Goal: Task Accomplishment & Management: Use online tool/utility

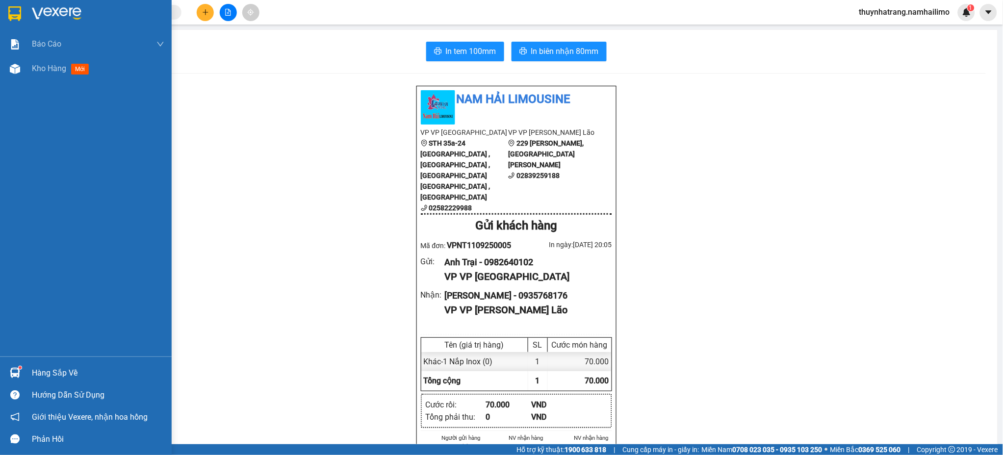
click at [9, 12] on img at bounding box center [14, 13] width 13 height 15
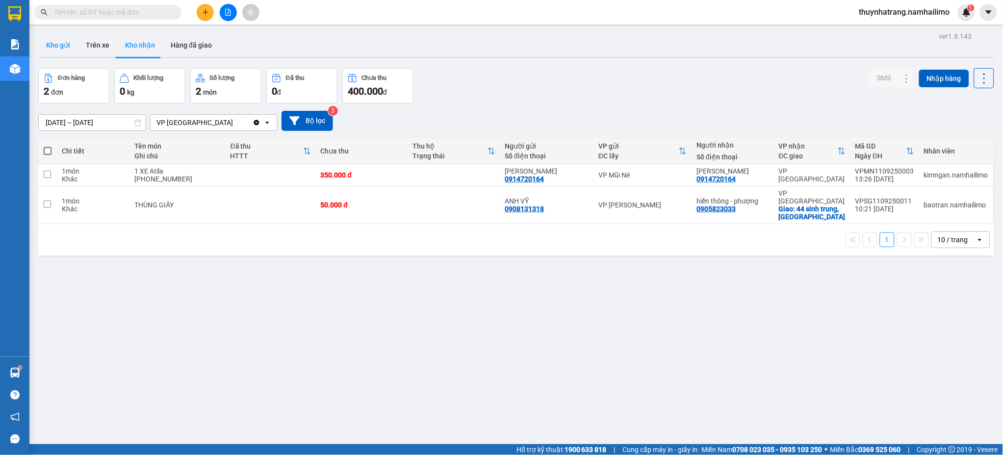
click at [65, 46] on button "Kho gửi" at bounding box center [58, 45] width 40 height 24
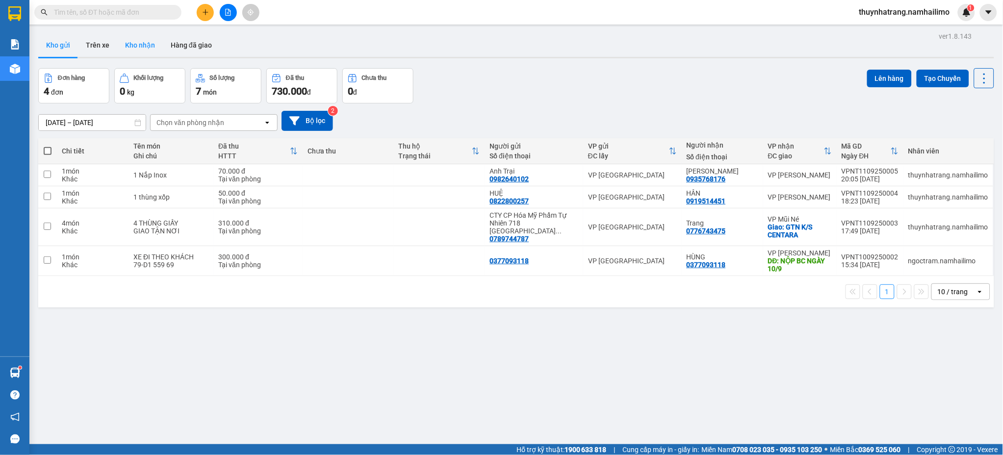
click at [151, 46] on button "Kho nhận" at bounding box center [140, 45] width 46 height 24
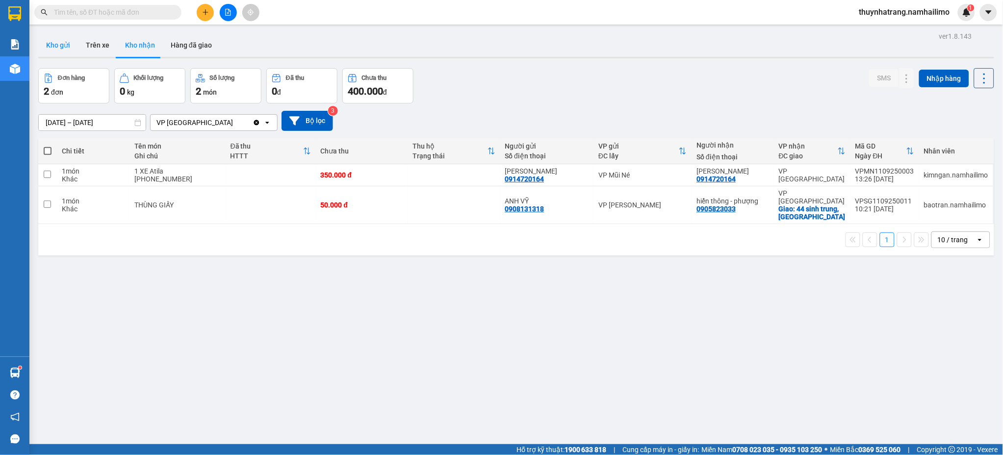
click at [55, 44] on button "Kho gửi" at bounding box center [58, 45] width 40 height 24
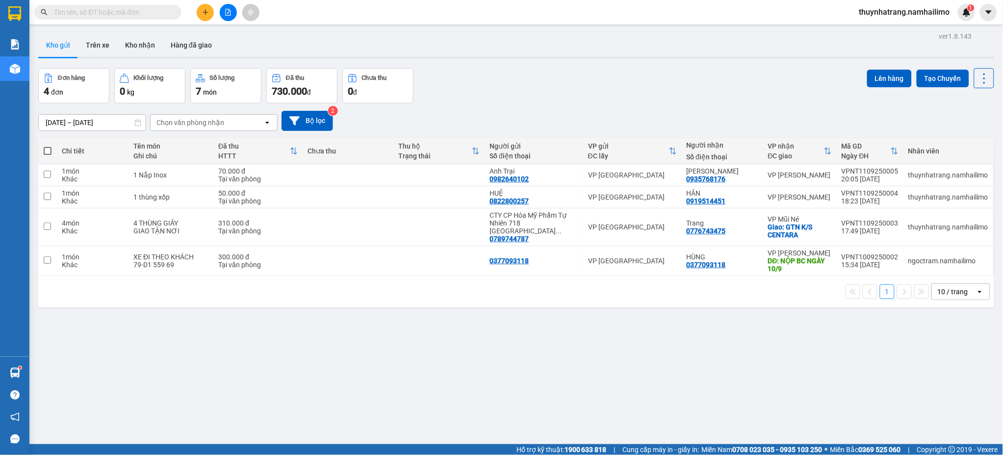
click at [293, 400] on div "ver 1.8.143 Kho gửi Trên xe Kho nhận Hàng đã giao Đơn hàng 4 đơn Khối lượng 0 k…" at bounding box center [515, 256] width 963 height 455
click at [254, 396] on div "ver 1.8.143 Kho gửi Trên xe Kho nhận Hàng đã giao Đơn hàng 4 đơn Khối lượng 0 k…" at bounding box center [515, 256] width 963 height 455
click at [442, 360] on div "ver 1.8.143 Kho gửi Trên xe Kho nhận Hàng đã giao Đơn hàng 4 đơn Khối lượng 0 k…" at bounding box center [515, 256] width 963 height 455
click at [46, 150] on span at bounding box center [48, 151] width 8 height 8
click at [48, 146] on input "checkbox" at bounding box center [48, 146] width 0 height 0
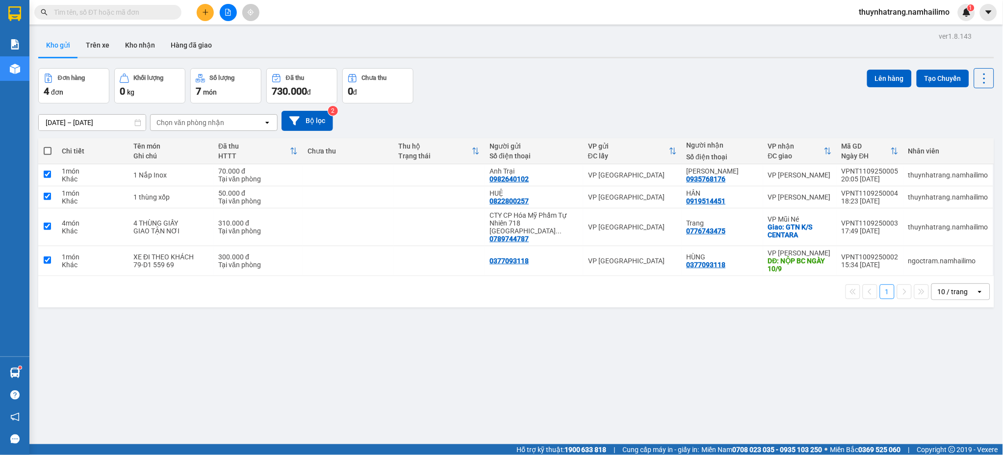
checkbox input "true"
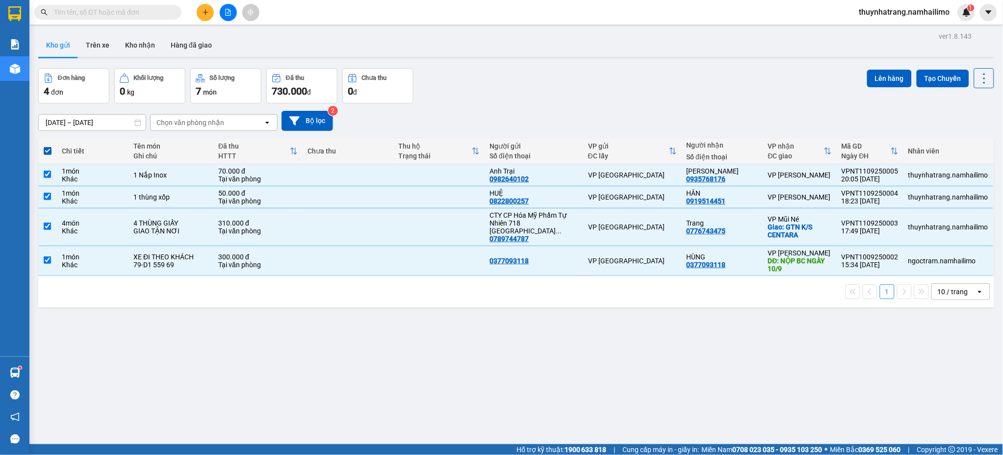
click at [446, 354] on div "ver 1.8.143 Kho gửi Trên xe Kho nhận Hàng đã giao Đơn hàng 4 đơn Khối lượng 0 k…" at bounding box center [515, 256] width 963 height 455
click at [48, 152] on span at bounding box center [48, 151] width 8 height 8
click at [48, 146] on input "checkbox" at bounding box center [48, 146] width 0 height 0
checkbox input "false"
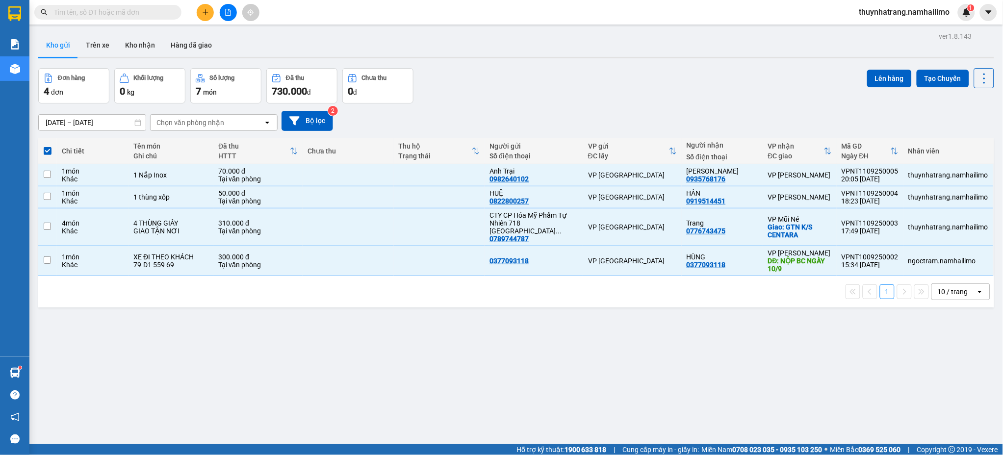
checkbox input "false"
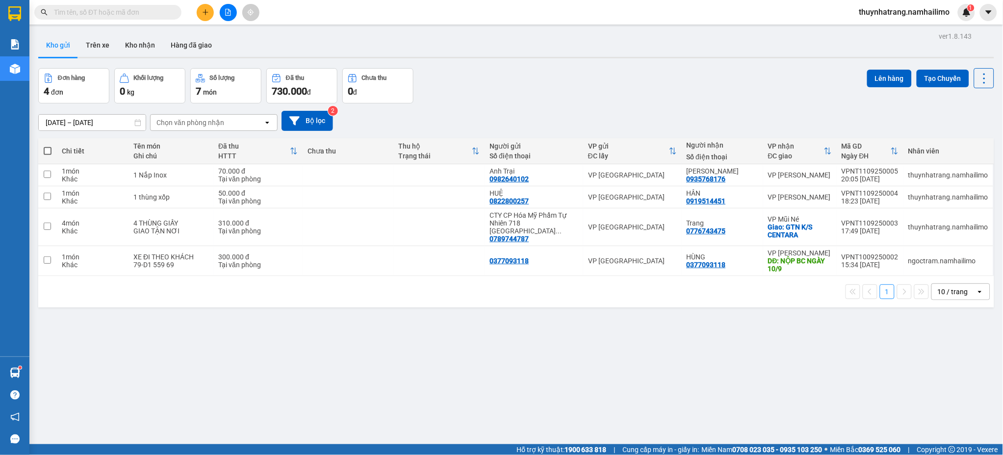
click at [244, 410] on div "ver 1.8.143 Kho gửi Trên xe Kho nhận Hàng đã giao Đơn hàng 4 đơn Khối lượng 0 k…" at bounding box center [515, 256] width 963 height 455
click at [209, 379] on div "ver 1.8.143 Kho gửi Trên xe Kho nhận Hàng đã giao Đơn hàng 4 đơn Khối lượng 0 k…" at bounding box center [515, 256] width 963 height 455
click at [597, 223] on div "VP [GEOGRAPHIC_DATA]" at bounding box center [632, 227] width 89 height 8
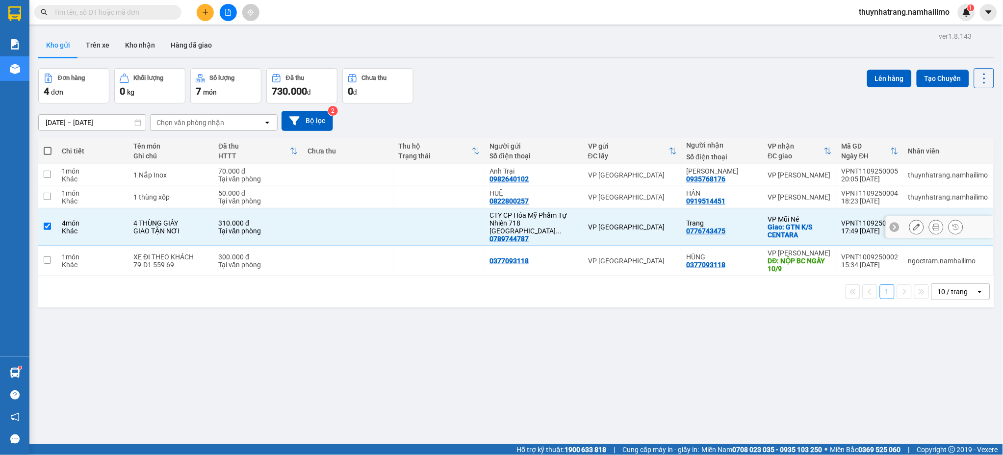
checkbox input "true"
drag, startPoint x: 227, startPoint y: 398, endPoint x: 213, endPoint y: 353, distance: 47.3
click at [226, 388] on div "ver 1.8.143 Kho gửi Trên xe Kho nhận Hàng đã giao Đơn hàng 4 đơn Khối lượng 0 k…" at bounding box center [515, 256] width 963 height 455
click at [913, 224] on icon at bounding box center [916, 227] width 7 height 7
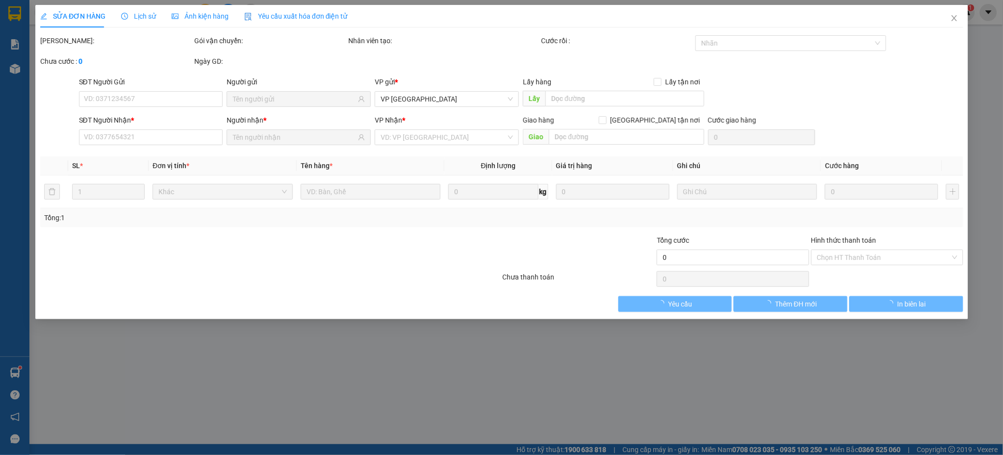
type input "0789744787"
type input "0776743475"
checkbox input "true"
type input "GTN K/S CENTARA"
type input "310.000"
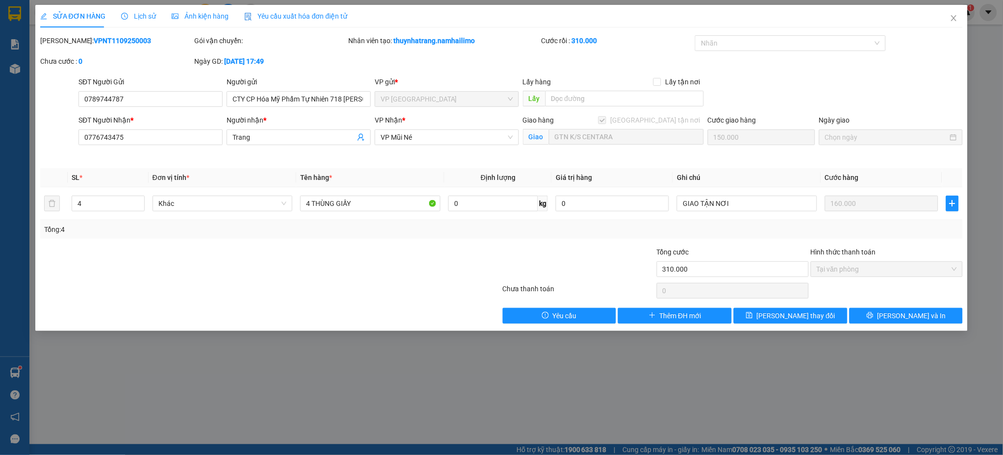
drag, startPoint x: 65, startPoint y: 42, endPoint x: 127, endPoint y: 41, distance: 62.3
click at [127, 41] on div "Mã ĐH: VPNT1109250003" at bounding box center [116, 40] width 152 height 11
copy b "VPNT1109250003"
click at [299, 405] on div "SỬA ĐƠN HÀNG Lịch sử Ảnh kiện hàng Yêu cầu xuất hóa đơn điện tử Total Paid Fee …" at bounding box center [501, 227] width 1003 height 455
click at [953, 17] on icon "close" at bounding box center [953, 18] width 5 height 6
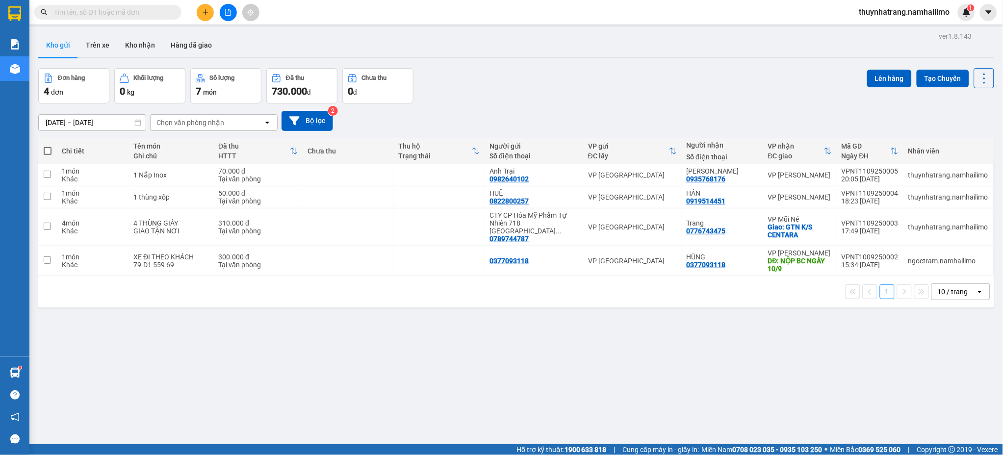
click at [349, 367] on div "ver 1.8.143 Kho gửi Trên xe Kho nhận Hàng đã giao Đơn hàng 4 đơn Khối lượng 0 k…" at bounding box center [515, 256] width 963 height 455
click at [318, 340] on div "ver 1.8.143 Kho gửi Trên xe Kho nhận Hàng đã giao Đơn hàng 4 đơn Khối lượng 0 k…" at bounding box center [515, 256] width 963 height 455
click at [286, 345] on div "ver 1.8.143 Kho gửi Trên xe Kho nhận Hàng đã giao Đơn hàng 4 đơn Khối lượng 0 k…" at bounding box center [515, 256] width 963 height 455
click at [312, 389] on div "ver 1.8.143 Kho gửi Trên xe Kho nhận Hàng đã giao Đơn hàng 4 đơn Khối lượng 0 k…" at bounding box center [515, 256] width 963 height 455
click at [505, 356] on div "ver 1.8.143 Kho gửi Trên xe Kho nhận Hàng đã giao Đơn hàng 4 đơn Khối lượng 0 k…" at bounding box center [515, 256] width 963 height 455
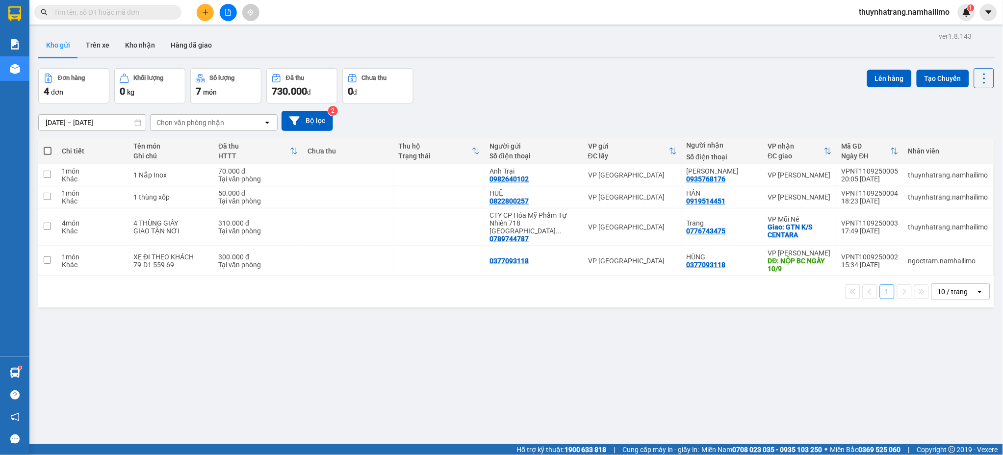
click at [315, 381] on div "ver 1.8.143 Kho gửi Trên xe Kho nhận Hàng đã giao Đơn hàng 4 đơn Khối lượng 0 k…" at bounding box center [515, 256] width 963 height 455
click at [325, 343] on div "ver 1.8.143 Kho gửi Trên xe Kho nhận Hàng đã giao Đơn hàng 4 đơn Khối lượng 0 k…" at bounding box center [515, 256] width 963 height 455
click at [253, 382] on div "ver 1.8.143 Kho gửi Trên xe Kho nhận Hàng đã giao Đơn hàng 4 đơn Khối lượng 0 k…" at bounding box center [515, 256] width 963 height 455
click at [145, 47] on button "Kho nhận" at bounding box center [140, 45] width 46 height 24
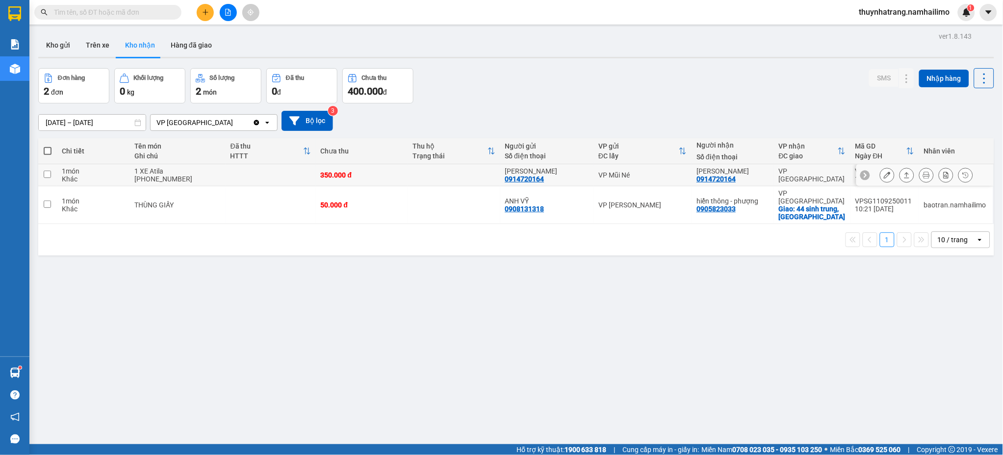
click at [553, 171] on div "[PERSON_NAME]" at bounding box center [547, 171] width 84 height 8
checkbox input "true"
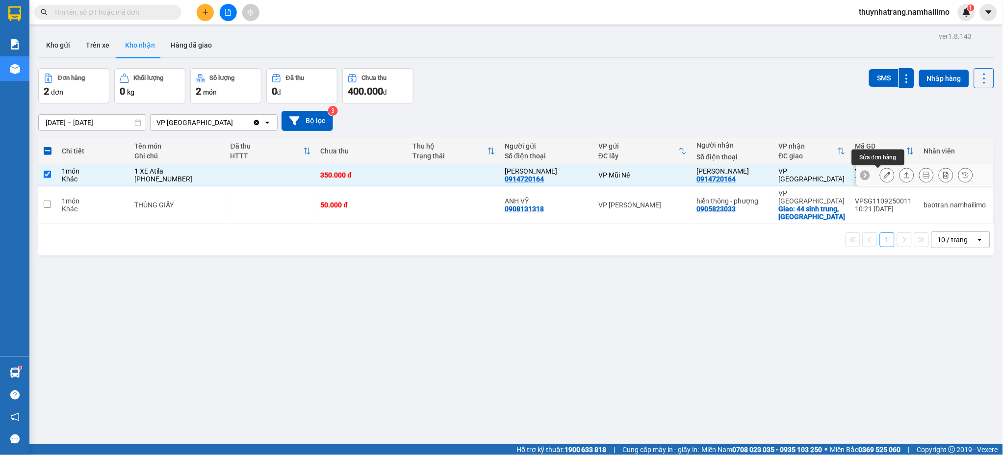
click at [884, 177] on icon at bounding box center [887, 175] width 7 height 7
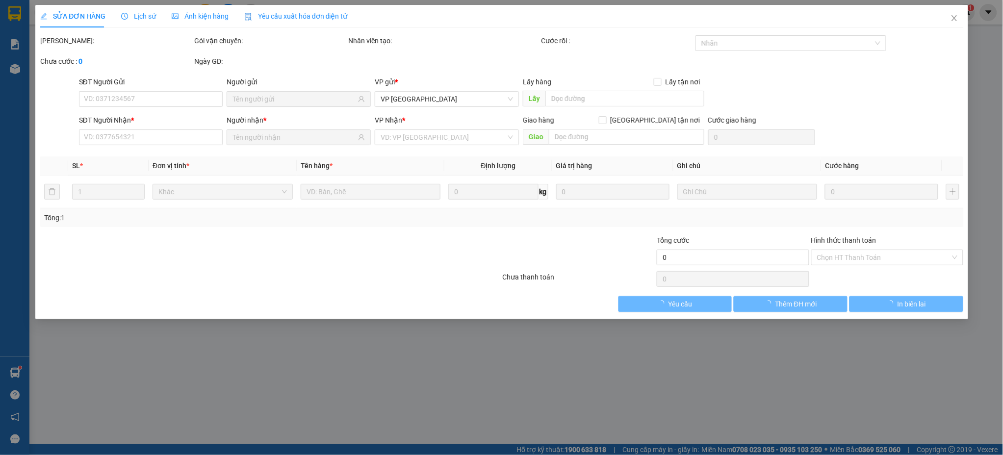
type input "0914720164"
type input "[PERSON_NAME]"
type input "0914720164"
type input "[PERSON_NAME]"
type input "350.000"
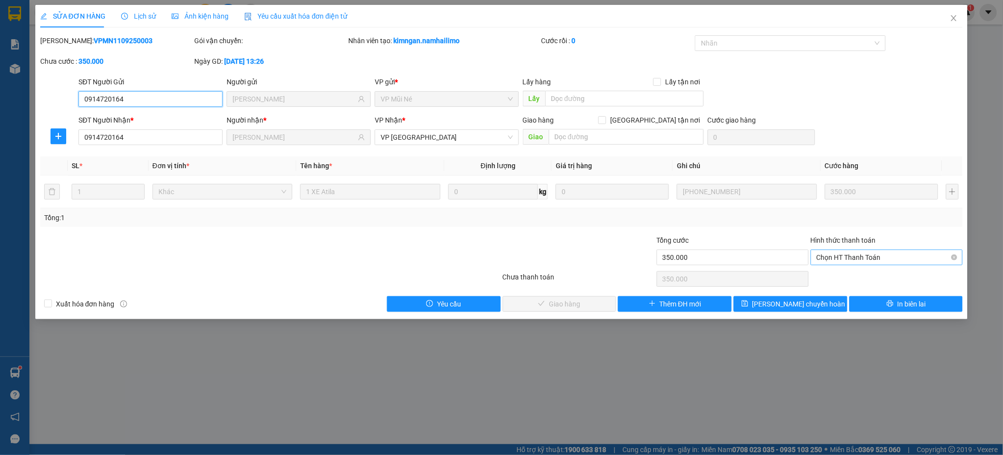
click at [836, 259] on span "Chọn HT Thanh Toán" at bounding box center [886, 257] width 140 height 15
click at [840, 279] on div "Tại văn phòng" at bounding box center [887, 277] width 140 height 11
type input "0"
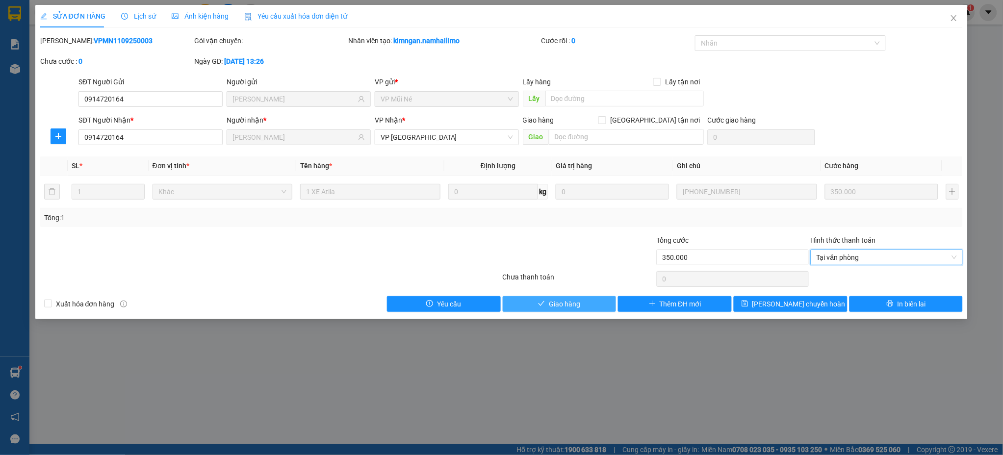
click at [594, 306] on button "Giao hàng" at bounding box center [560, 304] width 114 height 16
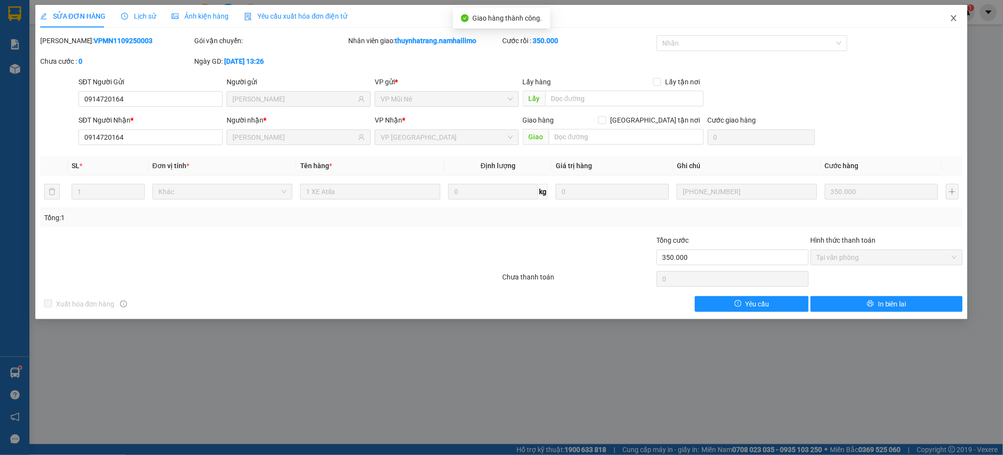
click at [956, 17] on icon "close" at bounding box center [954, 18] width 8 height 8
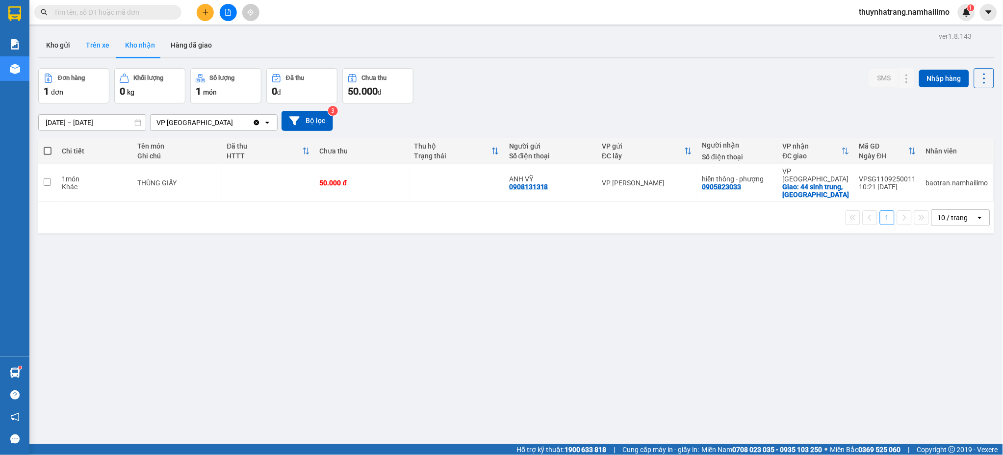
click at [100, 48] on button "Trên xe" at bounding box center [97, 45] width 39 height 24
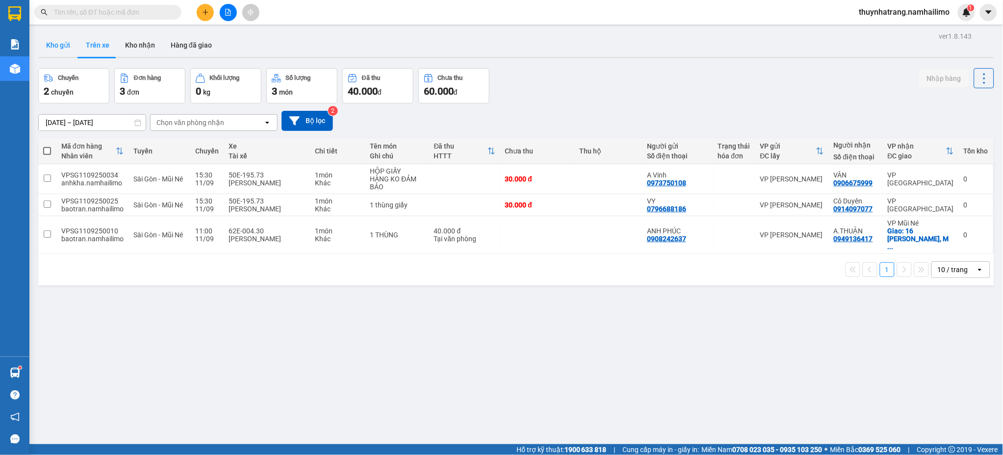
click at [58, 47] on button "Kho gửi" at bounding box center [58, 45] width 40 height 24
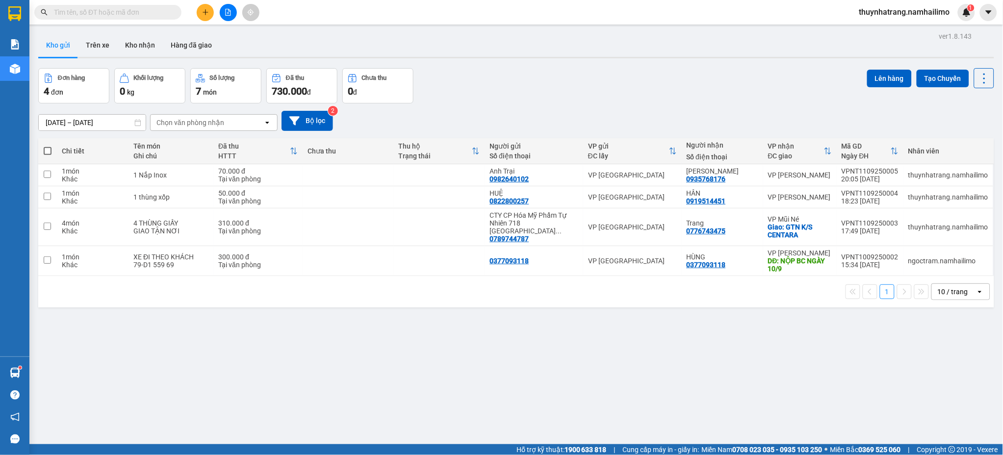
click at [294, 414] on div "ver 1.8.143 Kho gửi Trên xe Kho nhận Hàng đã giao Đơn hàng 4 đơn Khối lượng 0 k…" at bounding box center [515, 256] width 963 height 455
click at [426, 396] on div "ver 1.8.143 Kho gửi Trên xe Kho nhận Hàng đã giao Đơn hàng 4 đơn Khối lượng 0 k…" at bounding box center [515, 256] width 963 height 455
click at [255, 360] on div "ver 1.8.143 Kho gửi Trên xe Kho nhận Hàng đã giao Đơn hàng 4 đơn Khối lượng 0 k…" at bounding box center [515, 256] width 963 height 455
click at [405, 227] on td at bounding box center [439, 227] width 91 height 38
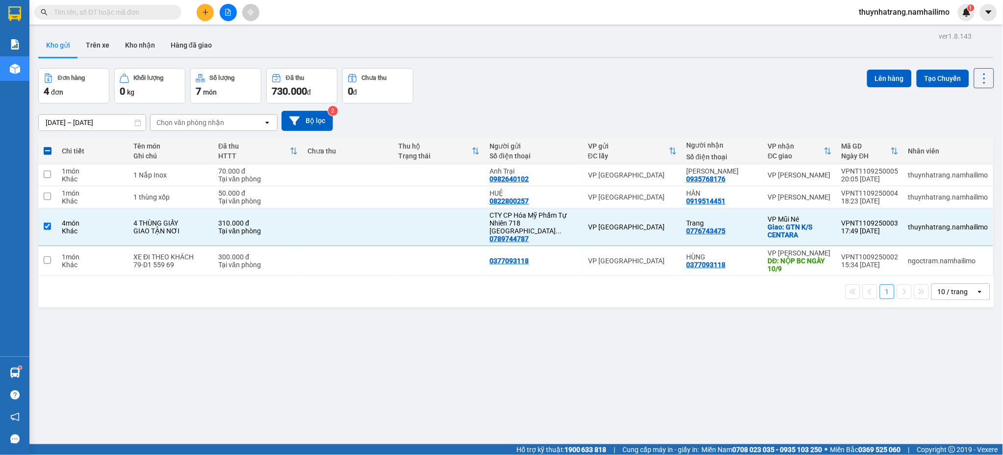
click at [309, 365] on div "ver 1.8.143 Kho gửi Trên xe Kho nhận Hàng đã giao Đơn hàng 4 đơn Khối lượng 0 k…" at bounding box center [515, 256] width 963 height 455
click at [302, 402] on div "ver 1.8.143 Kho gửi Trên xe Kho nhận Hàng đã giao Đơn hàng 4 đơn Khối lượng 0 k…" at bounding box center [515, 256] width 963 height 455
click at [643, 227] on div "VP [GEOGRAPHIC_DATA]" at bounding box center [632, 227] width 89 height 8
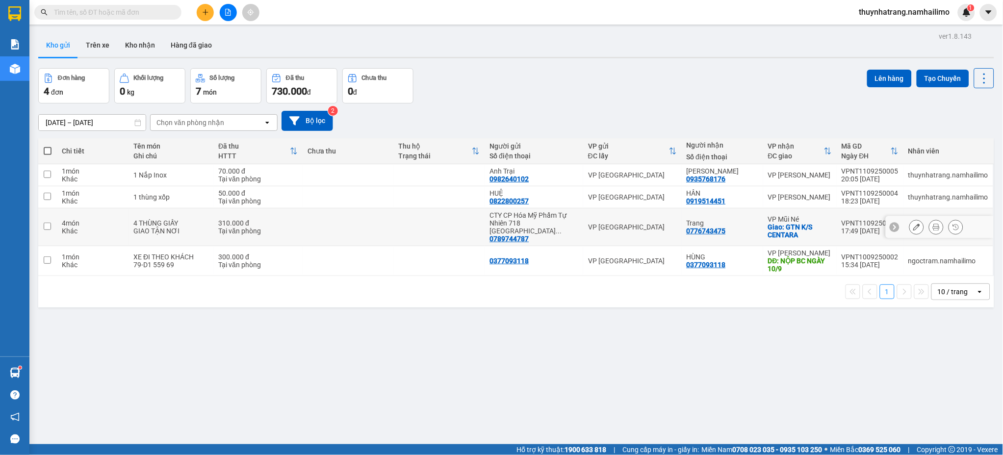
click at [651, 225] on div "VP [GEOGRAPHIC_DATA]" at bounding box center [632, 227] width 89 height 8
checkbox input "true"
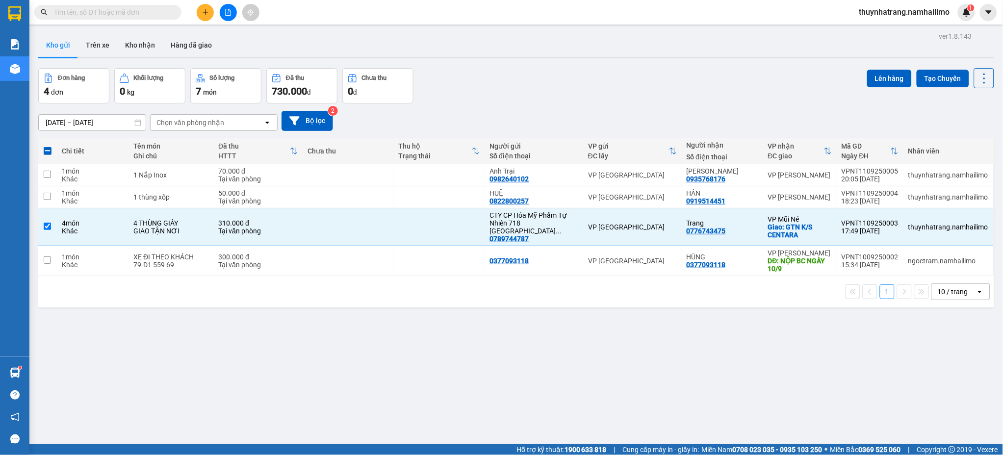
click at [578, 414] on div "ver 1.8.143 Kho gửi Trên xe Kho nhận Hàng đã giao Đơn hàng 4 đơn Khối lượng 0 k…" at bounding box center [515, 256] width 963 height 455
click at [913, 224] on icon at bounding box center [916, 227] width 7 height 7
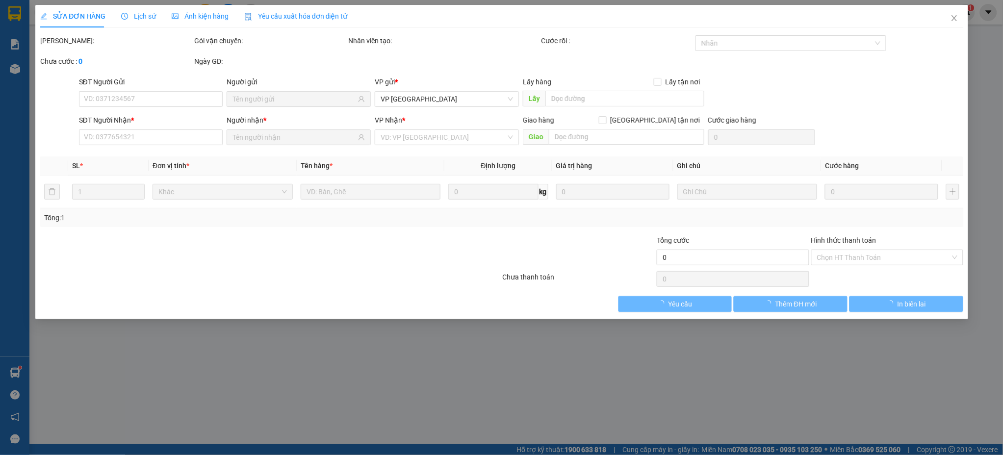
type input "0789744787"
type input "0776743475"
checkbox input "true"
type input "GTN K/S CENTARA"
type input "310.000"
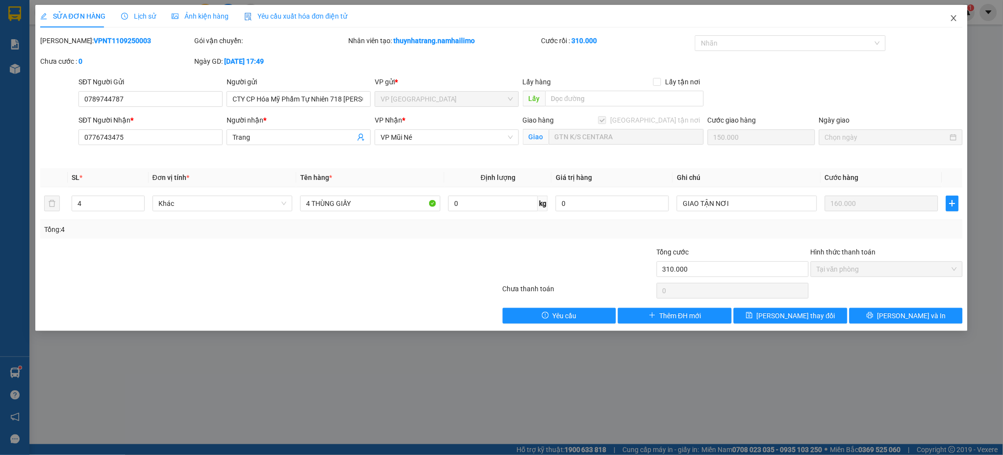
click at [954, 19] on icon "close" at bounding box center [953, 18] width 5 height 6
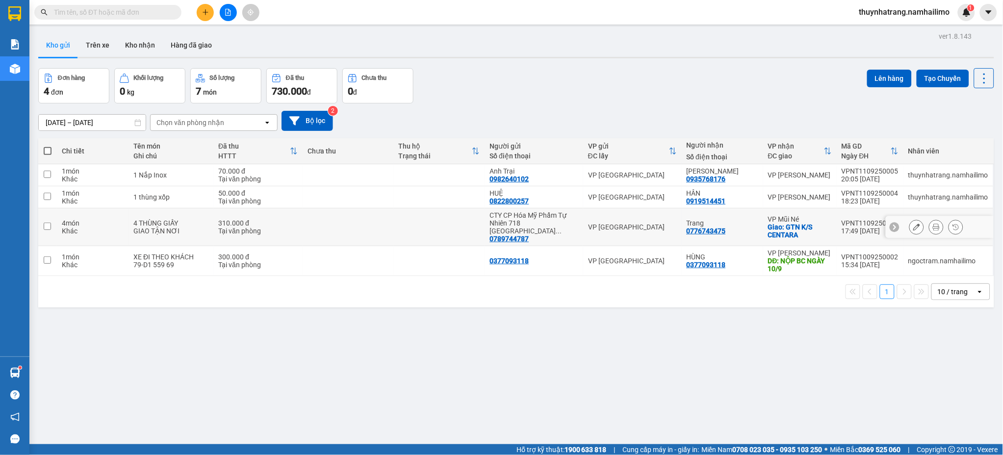
click at [829, 235] on td "VP Mũi Né Giao: GTN K/S CENTARA" at bounding box center [800, 227] width 74 height 38
checkbox input "true"
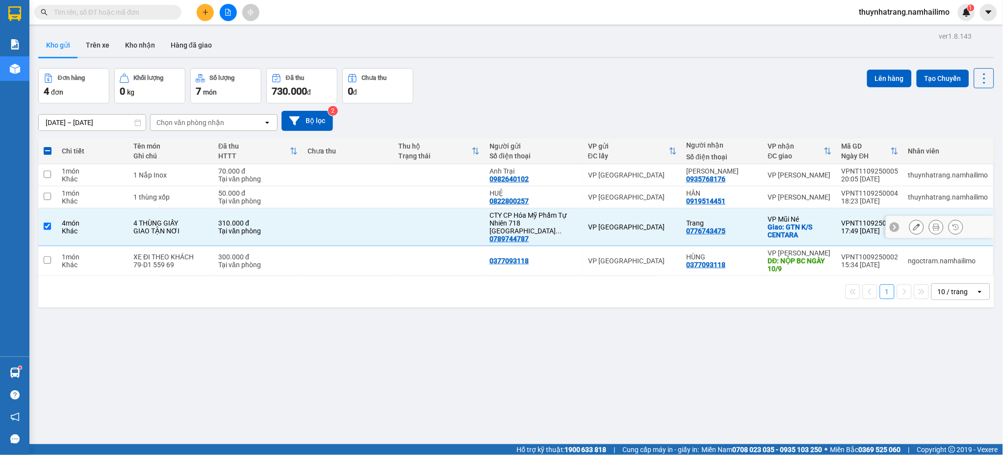
click at [913, 224] on icon at bounding box center [916, 227] width 7 height 7
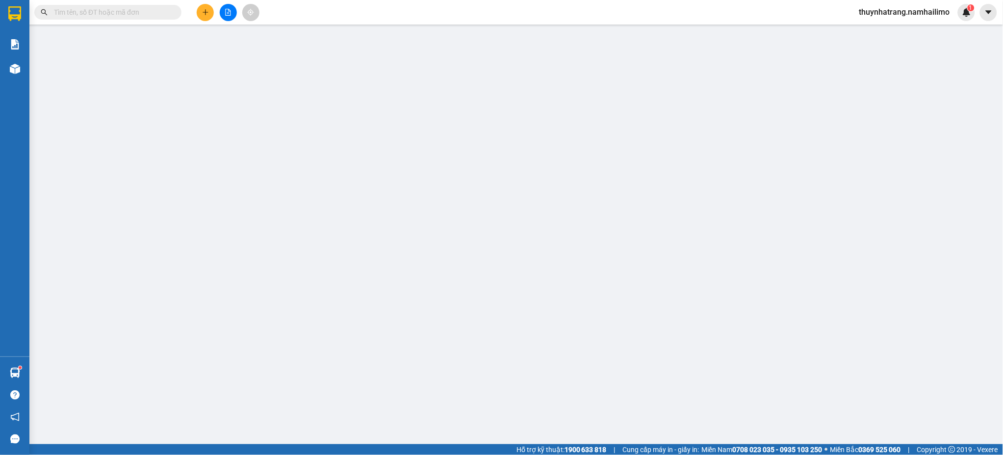
type input "0789744787"
type input "0776743475"
checkbox input "true"
type input "GTN K/S CENTARA"
type input "310.000"
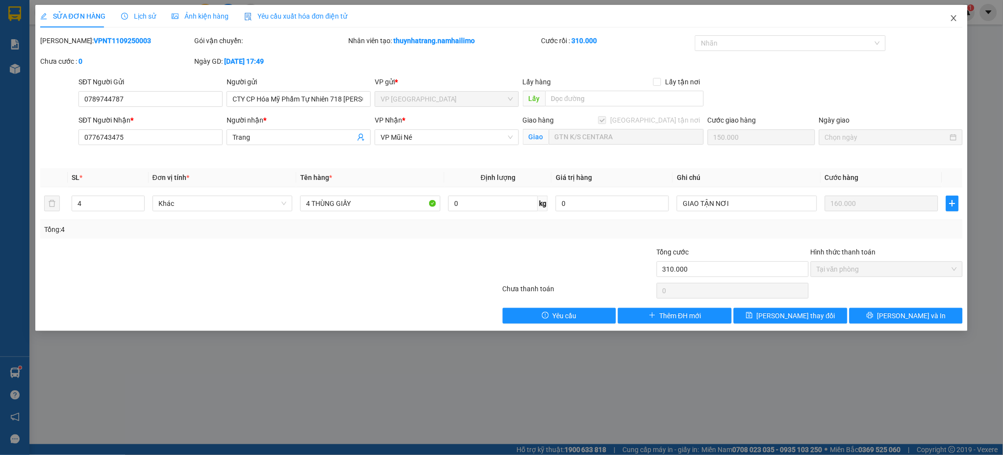
click at [948, 19] on span "Close" at bounding box center [953, 18] width 27 height 27
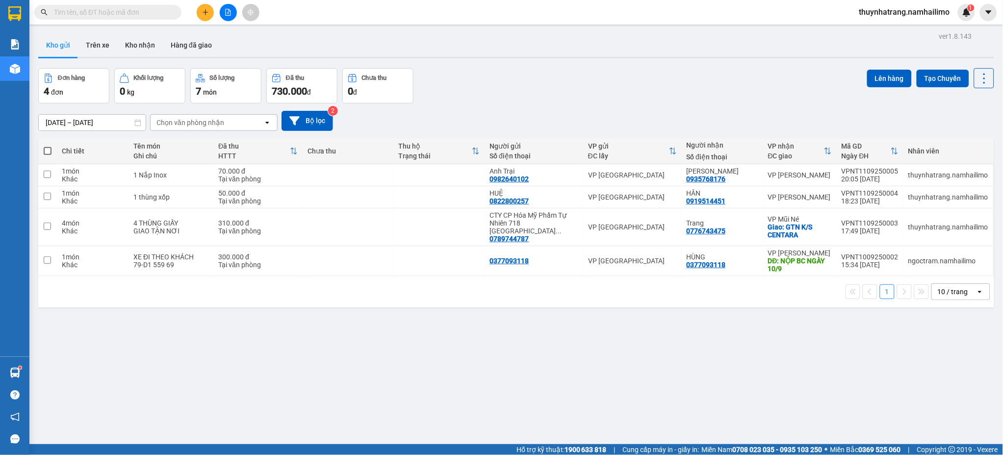
click at [265, 347] on div "ver 1.8.143 Kho gửi Trên xe Kho nhận Hàng đã giao Đơn hàng 4 đơn Khối lượng 0 k…" at bounding box center [515, 256] width 963 height 455
drag, startPoint x: 240, startPoint y: 337, endPoint x: 193, endPoint y: 235, distance: 113.0
click at [239, 336] on div "ver 1.8.143 Kho gửi Trên xe Kho nhận Hàng đã giao Đơn hàng 4 đơn Khối lượng 0 k…" at bounding box center [515, 256] width 963 height 455
click at [44, 149] on span at bounding box center [48, 151] width 8 height 8
click at [48, 146] on input "checkbox" at bounding box center [48, 146] width 0 height 0
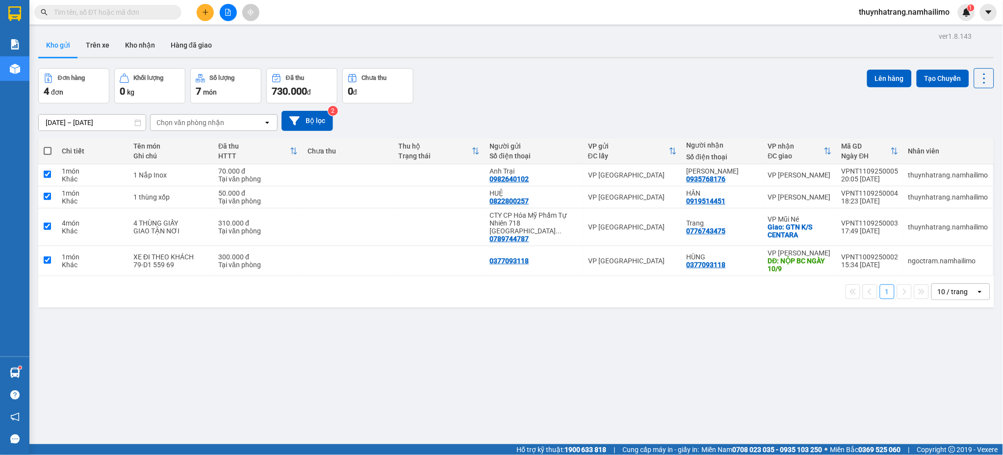
checkbox input "true"
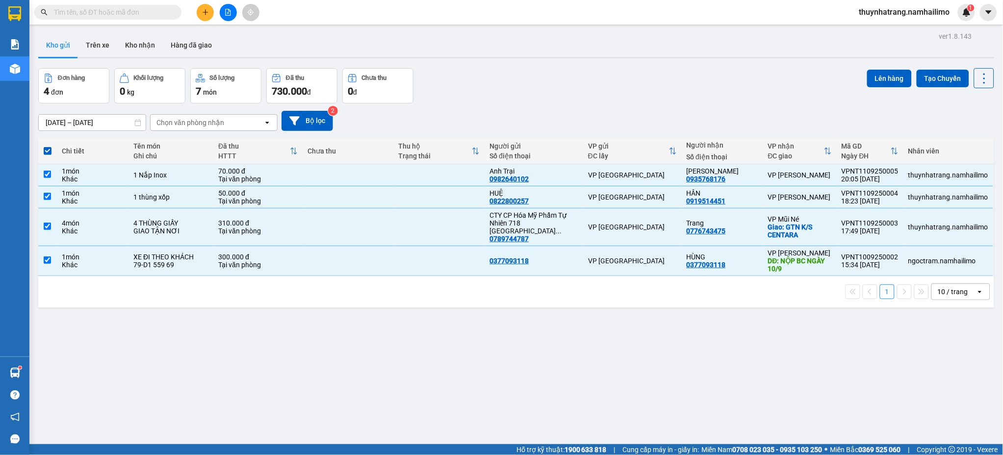
click at [445, 358] on div "ver 1.8.143 Kho gửi Trên xe Kho nhận Hàng đã giao Đơn hàng 4 đơn Khối lượng 0 k…" at bounding box center [515, 256] width 963 height 455
click at [292, 379] on div "ver 1.8.143 Kho gửi Trên xe Kho nhận Hàng đã giao Đơn hàng 4 đơn Khối lượng 0 k…" at bounding box center [515, 256] width 963 height 455
click at [47, 151] on span at bounding box center [48, 151] width 8 height 8
click at [48, 146] on input "checkbox" at bounding box center [48, 146] width 0 height 0
checkbox input "false"
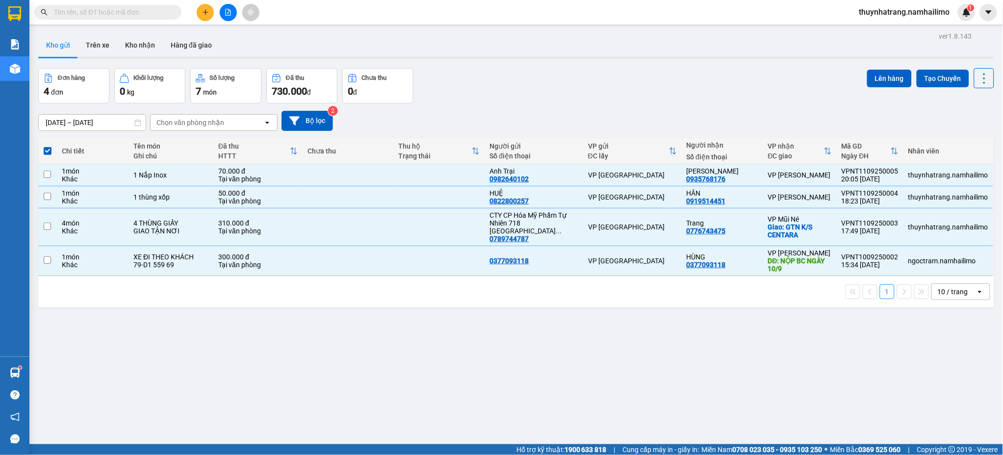
checkbox input "false"
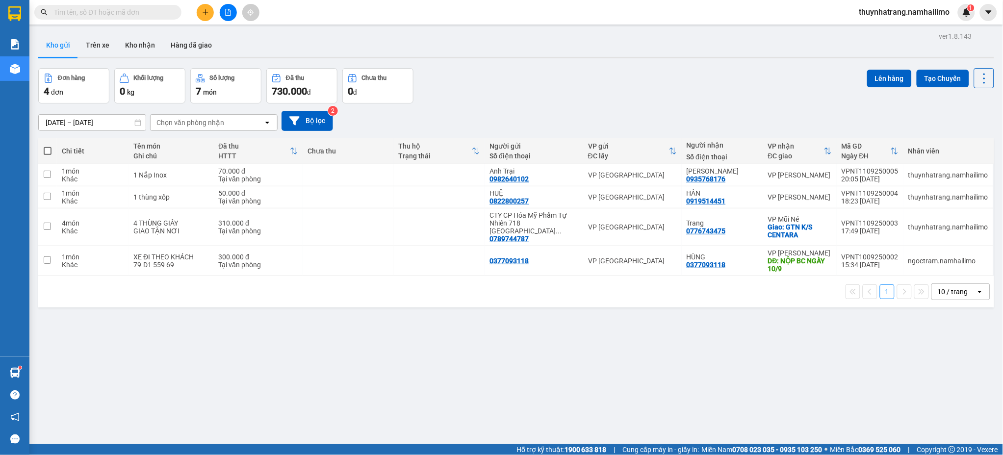
click at [49, 149] on span at bounding box center [48, 151] width 8 height 8
click at [48, 146] on input "checkbox" at bounding box center [48, 146] width 0 height 0
checkbox input "true"
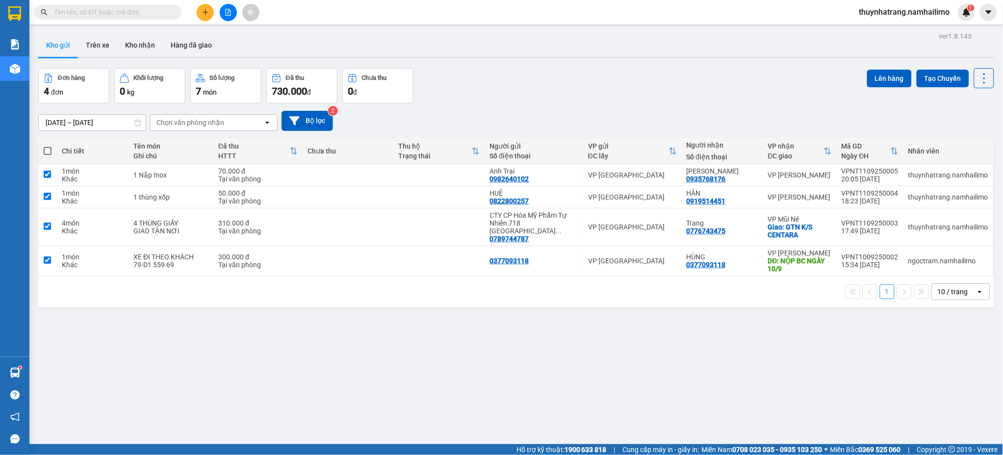
checkbox input "true"
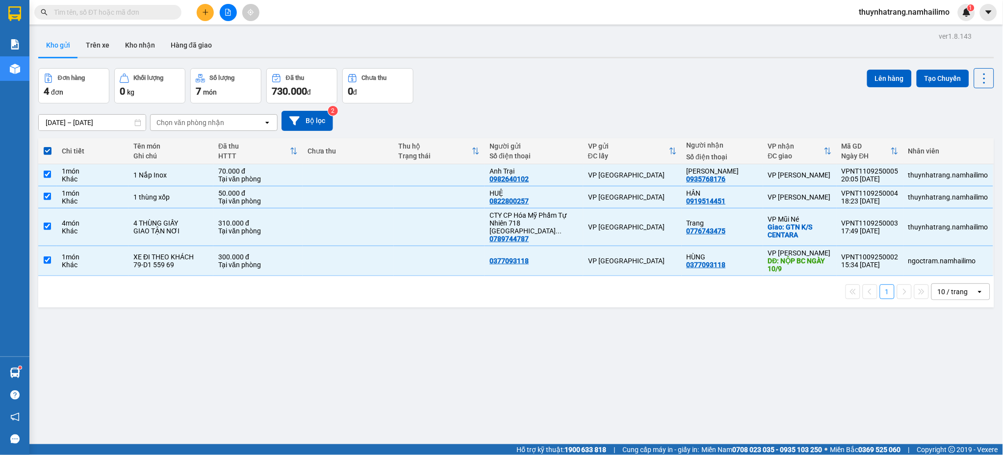
click at [49, 152] on span at bounding box center [48, 151] width 8 height 8
click at [48, 146] on input "checkbox" at bounding box center [48, 146] width 0 height 0
checkbox input "false"
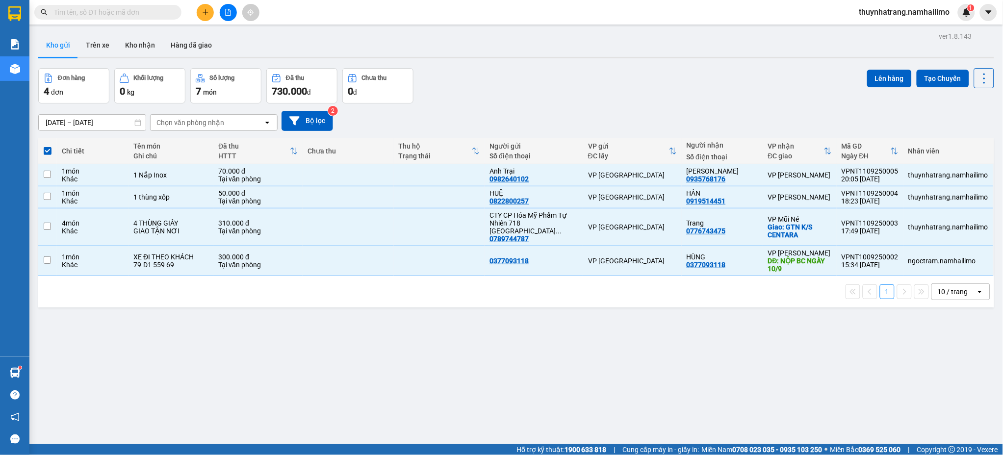
checkbox input "false"
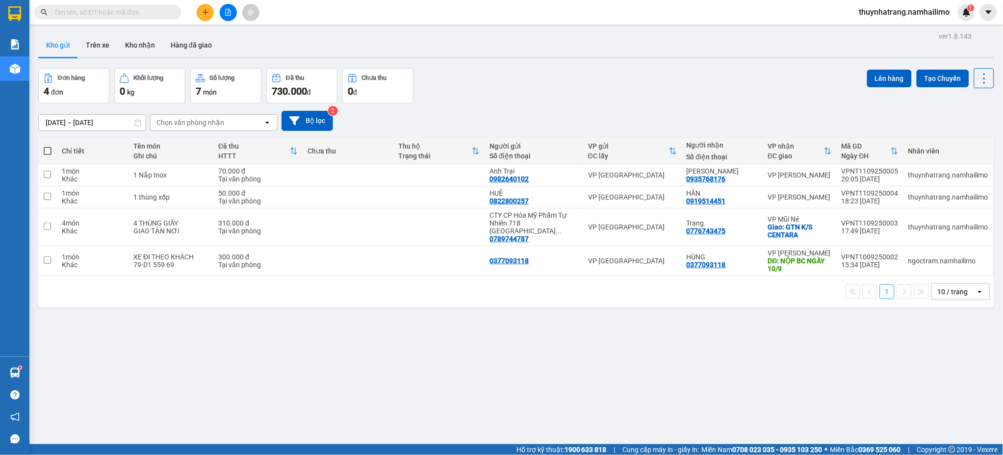
click at [49, 151] on span at bounding box center [48, 151] width 8 height 8
click at [48, 146] on input "checkbox" at bounding box center [48, 146] width 0 height 0
checkbox input "true"
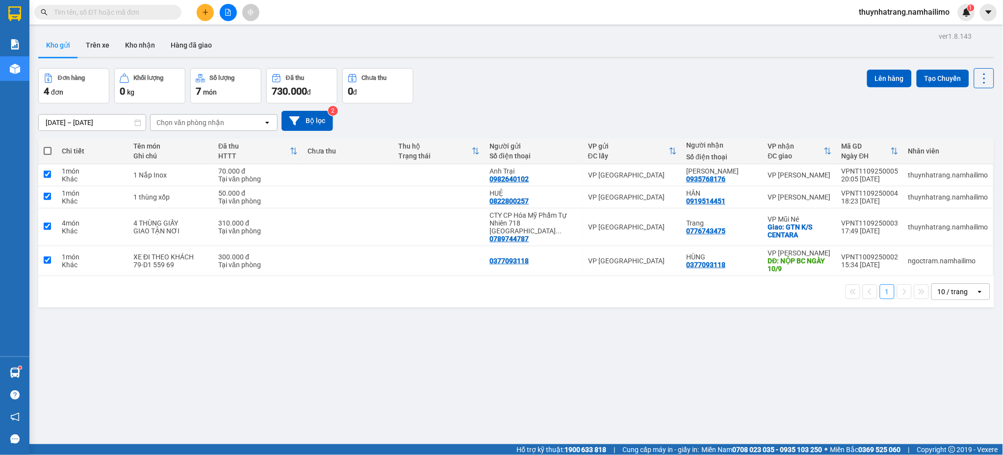
checkbox input "true"
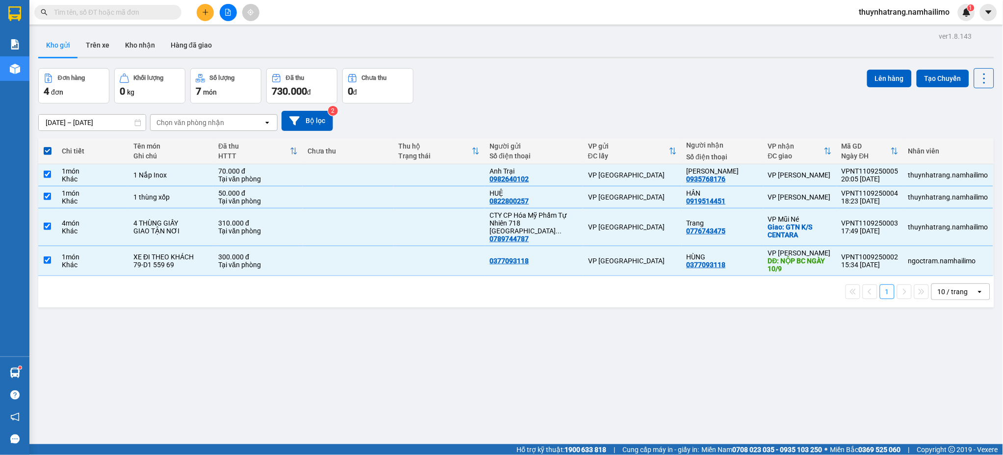
click at [48, 153] on span at bounding box center [48, 151] width 8 height 8
click at [48, 146] on input "checkbox" at bounding box center [48, 146] width 0 height 0
checkbox input "false"
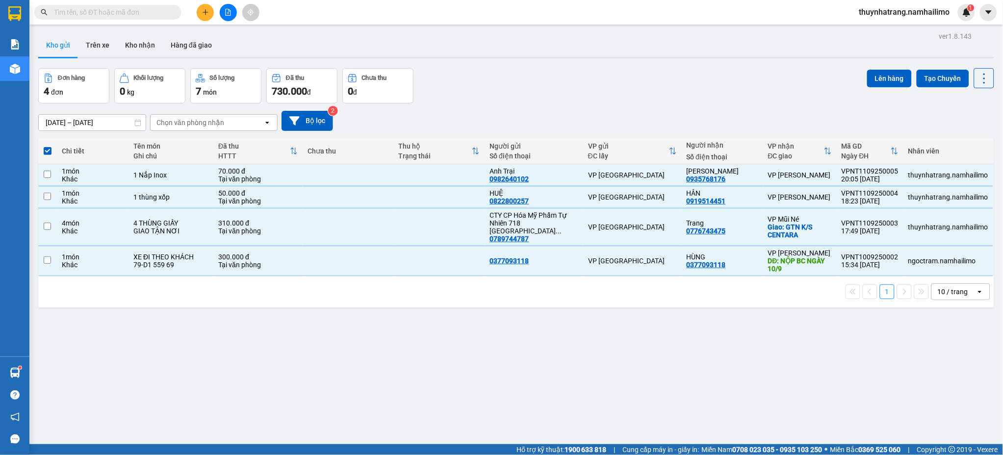
checkbox input "false"
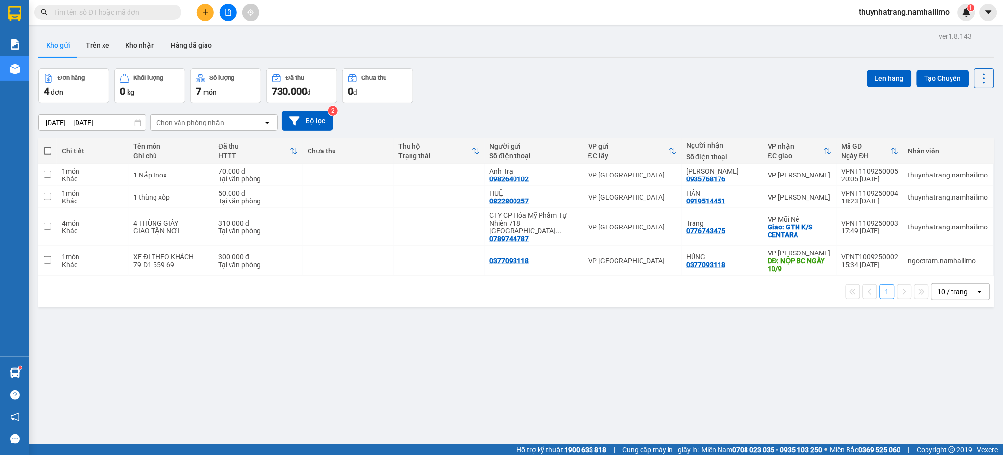
click at [47, 154] on span at bounding box center [48, 151] width 8 height 8
click at [48, 146] on input "checkbox" at bounding box center [48, 146] width 0 height 0
checkbox input "true"
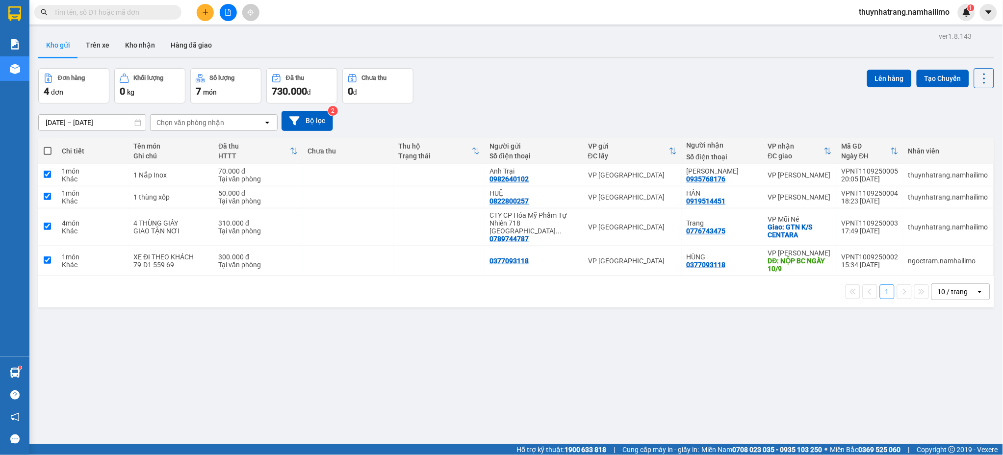
checkbox input "true"
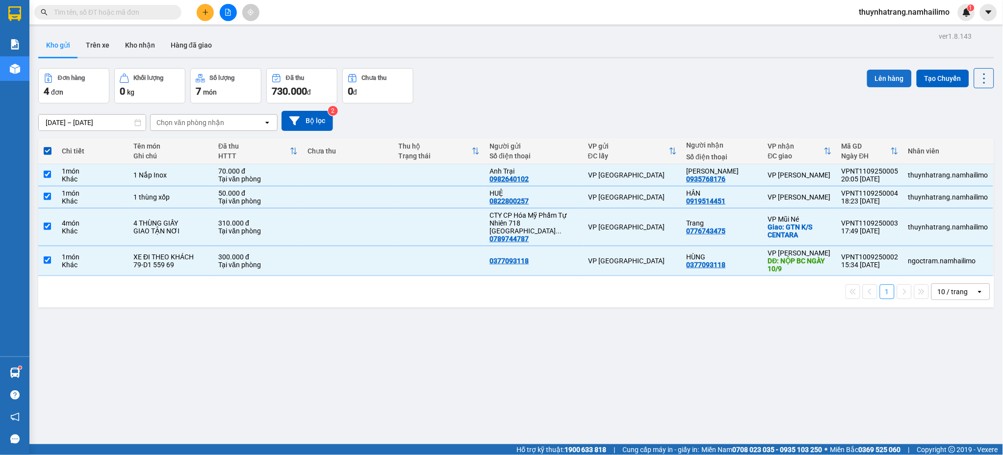
click at [877, 81] on button "Lên hàng" at bounding box center [889, 79] width 45 height 18
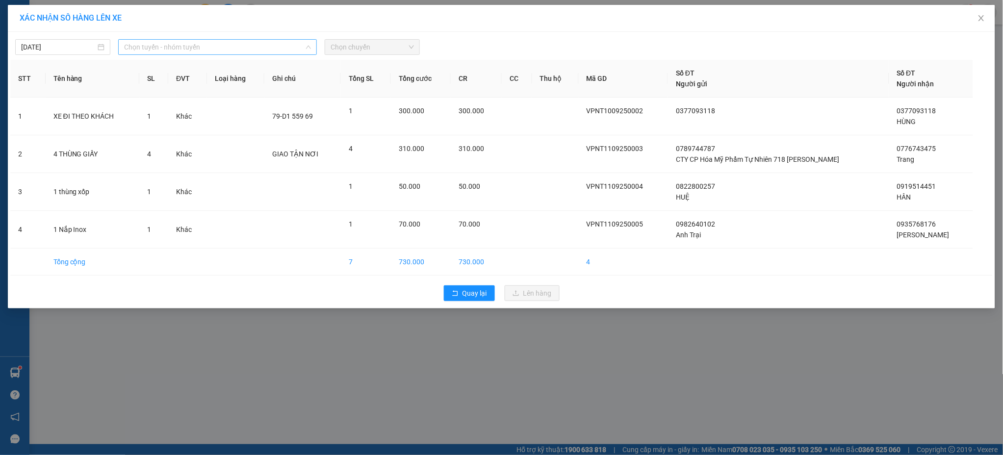
click at [227, 51] on span "Chọn tuyến - nhóm tuyến" at bounding box center [217, 47] width 187 height 15
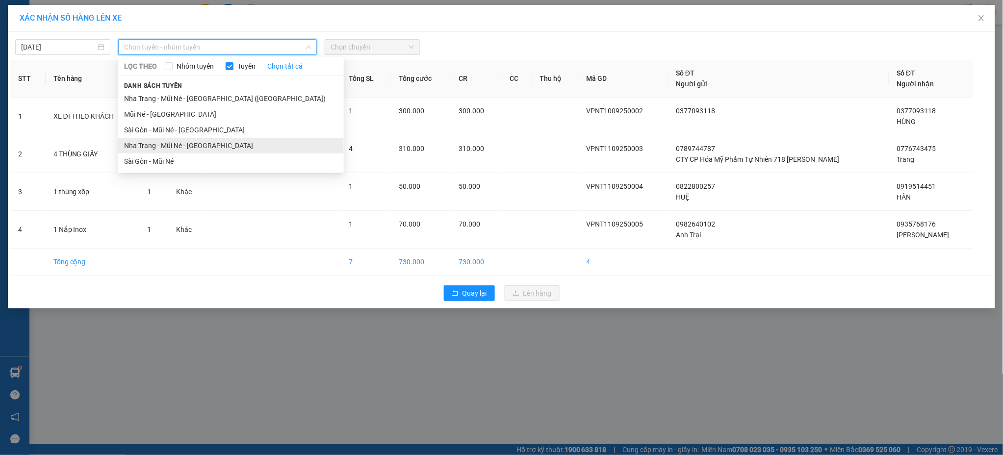
click at [201, 144] on li "Nha Trang - Mũi Né - [GEOGRAPHIC_DATA]" at bounding box center [231, 146] width 226 height 16
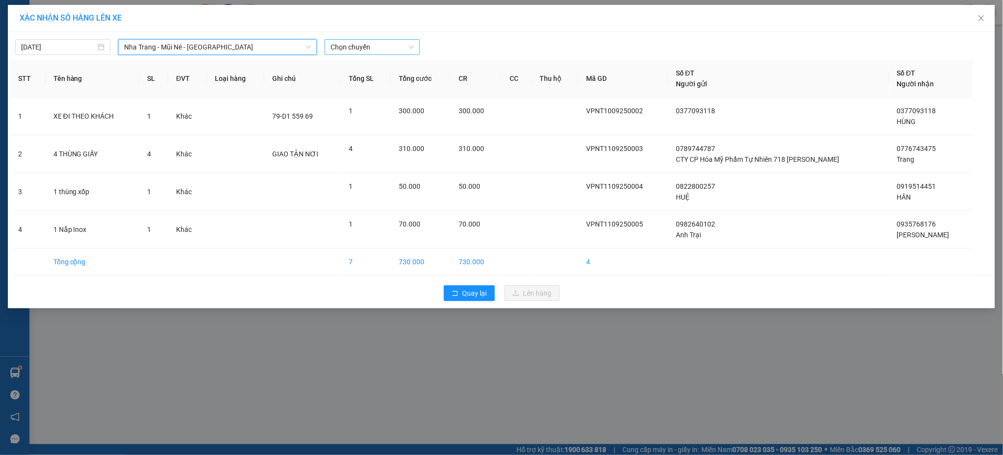
click at [364, 49] on span "Chọn chuyến" at bounding box center [371, 47] width 83 height 15
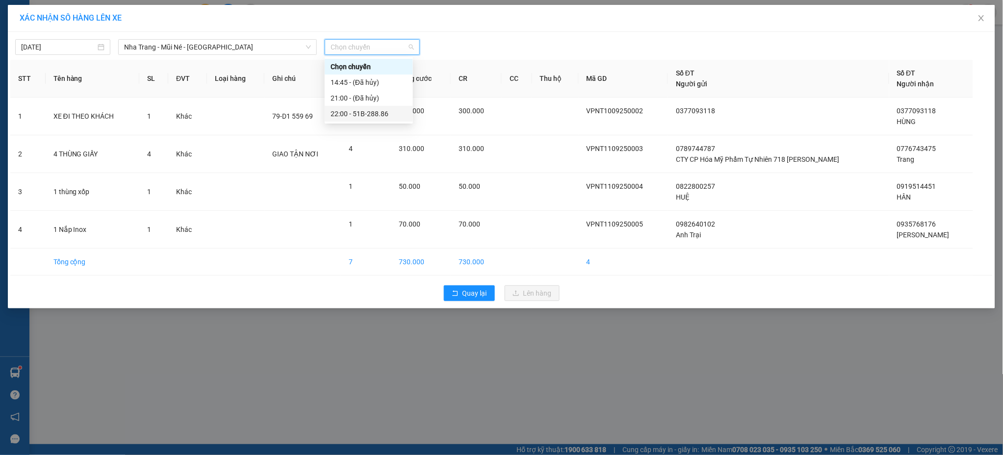
click at [364, 116] on div "22:00 - 51B-288.86" at bounding box center [368, 113] width 76 height 11
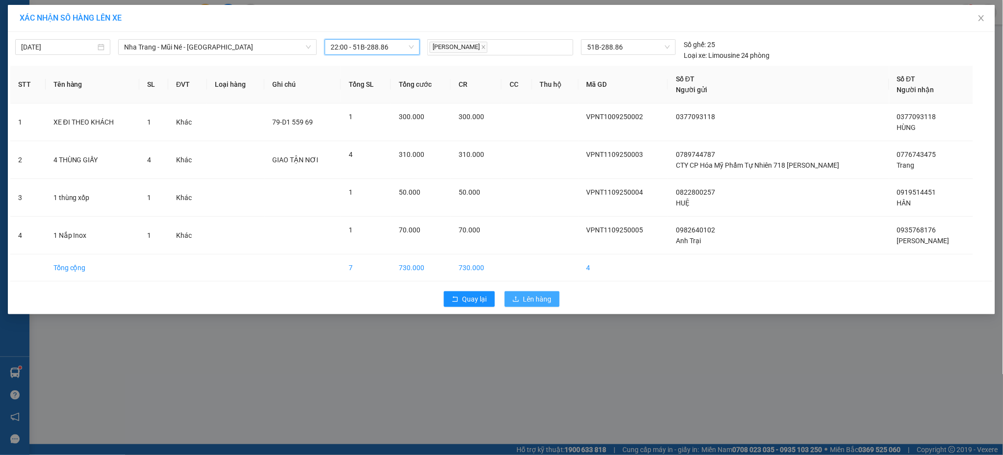
click at [539, 296] on span "Lên hàng" at bounding box center [537, 299] width 28 height 11
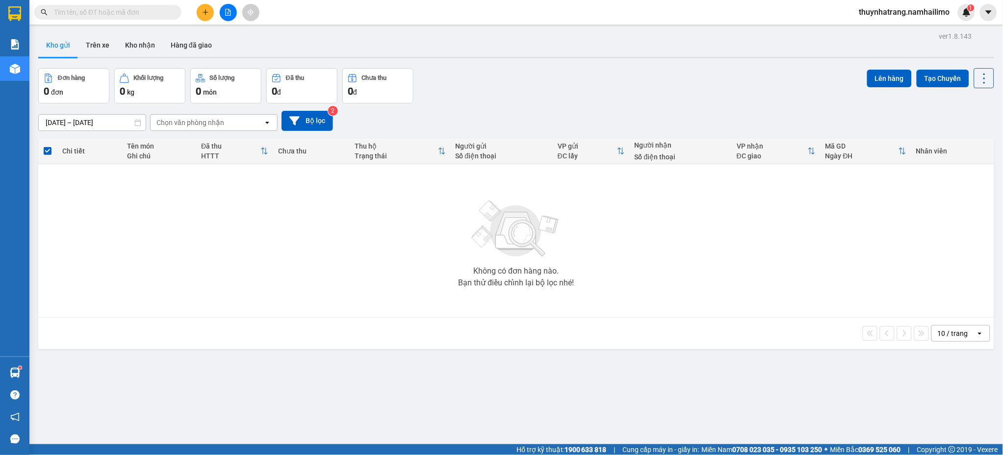
click at [224, 11] on button at bounding box center [228, 12] width 17 height 17
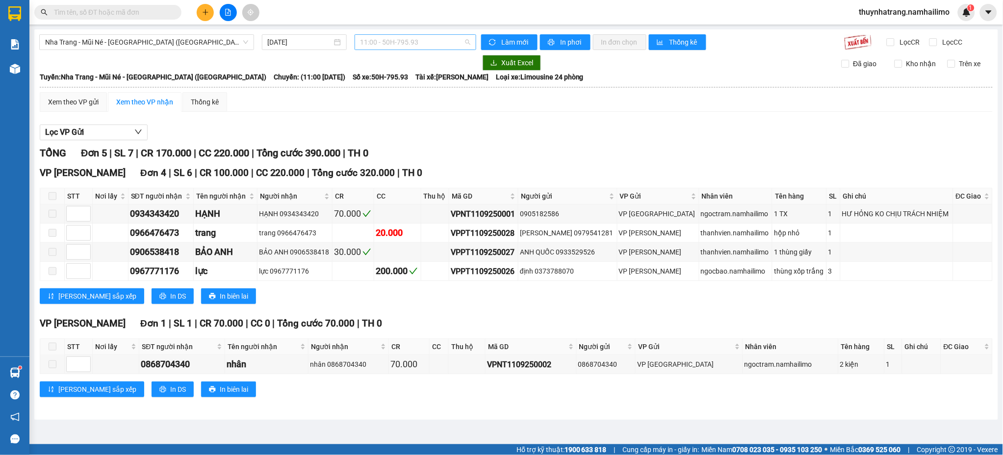
click at [380, 41] on span "11:00 - 50H-795.93" at bounding box center [415, 42] width 110 height 15
click at [172, 46] on span "Nha Trang - Mũi Né - [GEOGRAPHIC_DATA] ([GEOGRAPHIC_DATA])" at bounding box center [146, 42] width 203 height 15
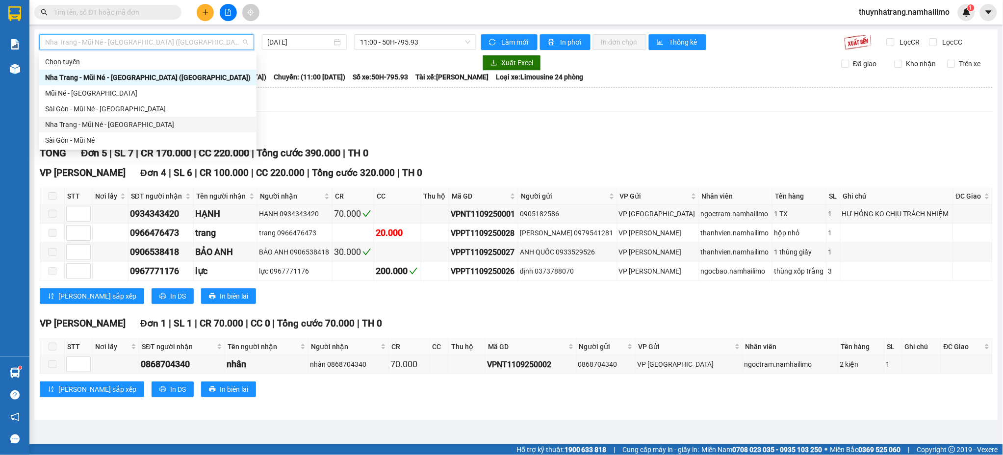
click at [145, 122] on div "Nha Trang - Mũi Né - [GEOGRAPHIC_DATA]" at bounding box center [147, 124] width 205 height 11
type input "[DATE]"
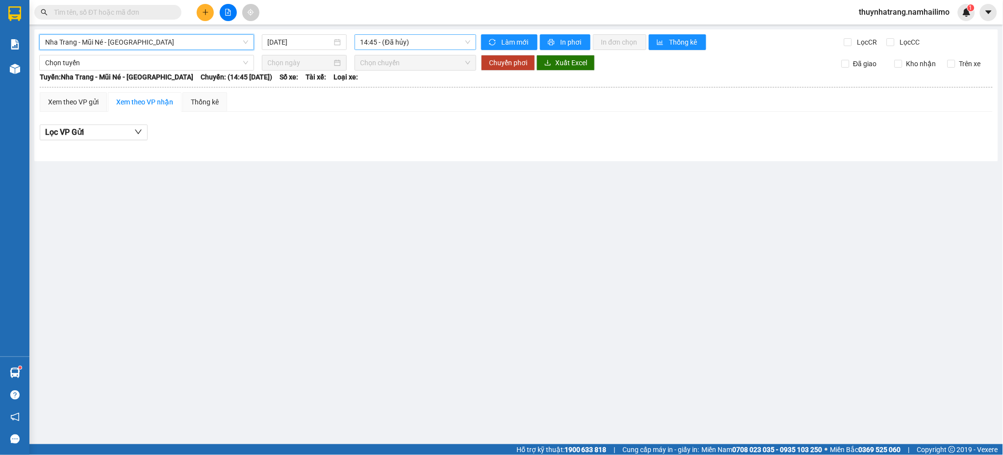
click at [403, 38] on span "14:45 - (Đã hủy)" at bounding box center [415, 42] width 110 height 15
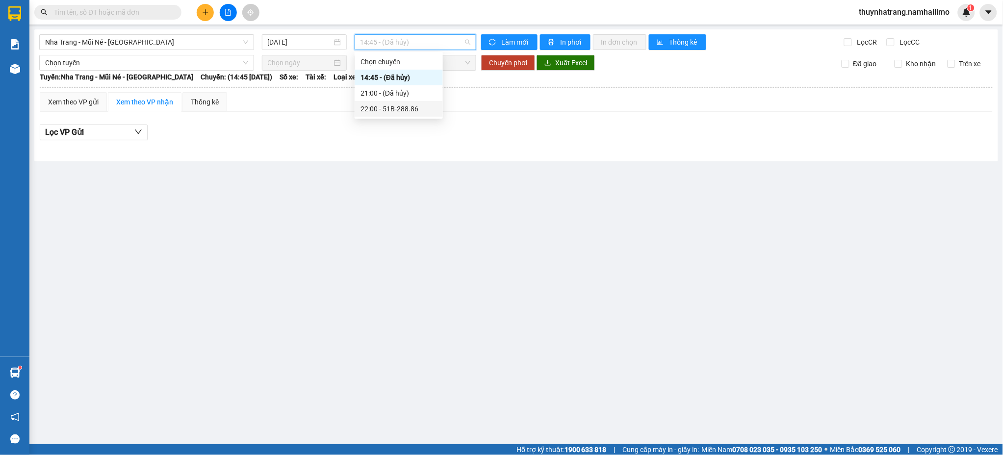
click at [403, 113] on div "22:00 - 51B-288.86" at bounding box center [398, 108] width 76 height 11
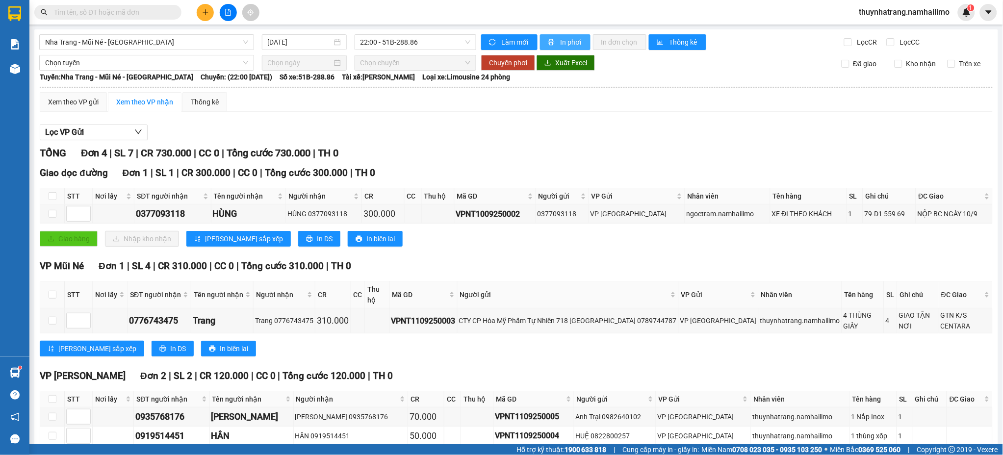
click at [560, 35] on button "In phơi" at bounding box center [565, 42] width 51 height 16
